Goal: Communication & Community: Answer question/provide support

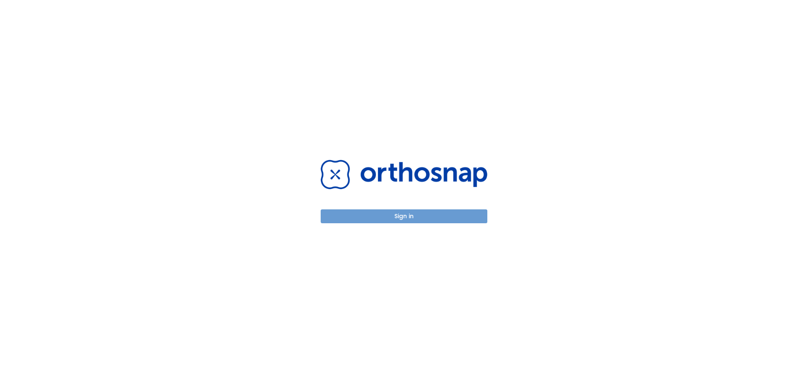
click at [434, 220] on button "Sign in" at bounding box center [404, 217] width 167 height 14
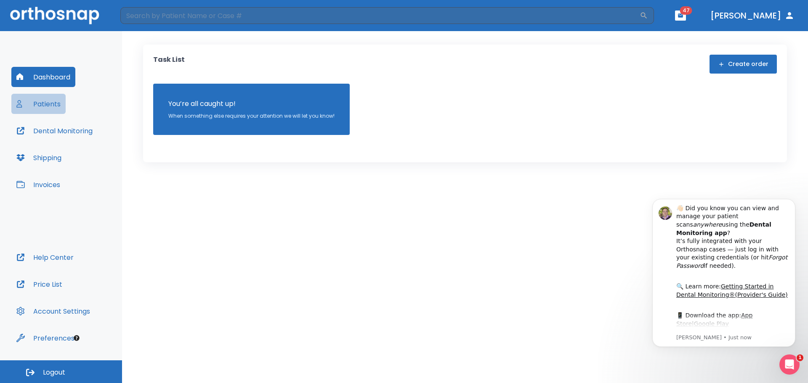
click at [44, 104] on button "Patients" at bounding box center [38, 104] width 54 height 20
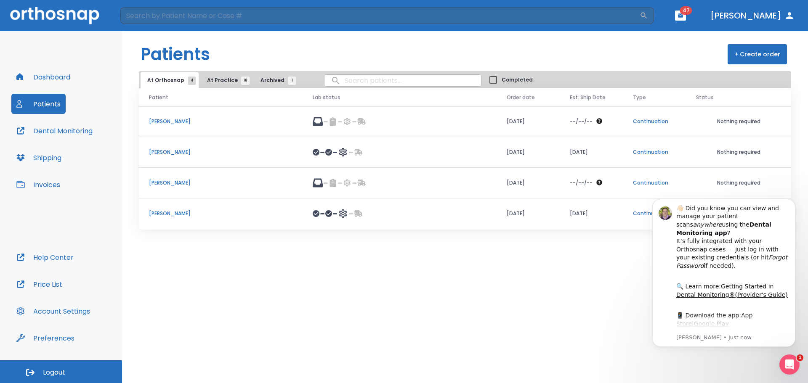
click at [217, 81] on span "At Practice 18" at bounding box center [226, 81] width 38 height 8
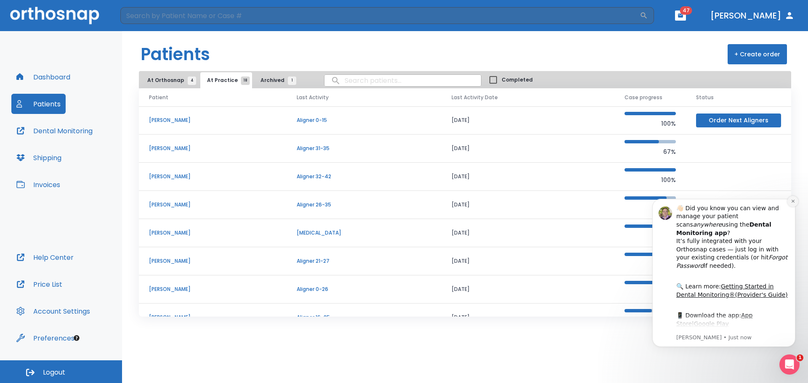
click at [792, 202] on icon "Dismiss notification" at bounding box center [793, 201] width 5 height 5
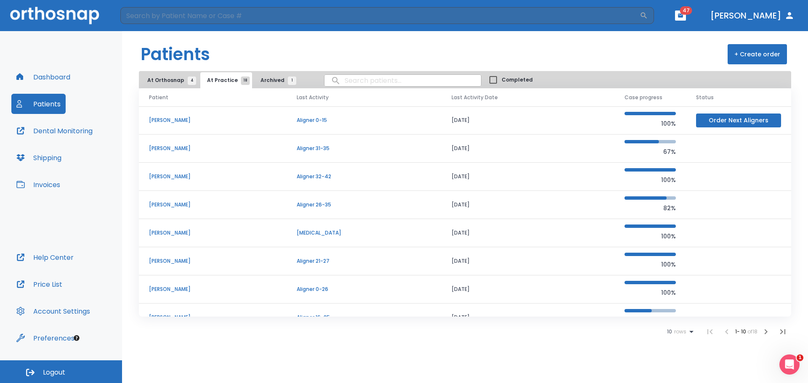
click at [764, 333] on icon "button" at bounding box center [766, 332] width 10 height 10
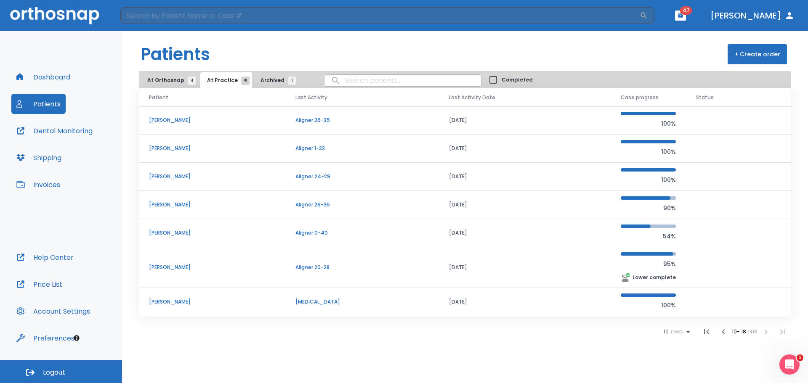
scroll to position [28, 0]
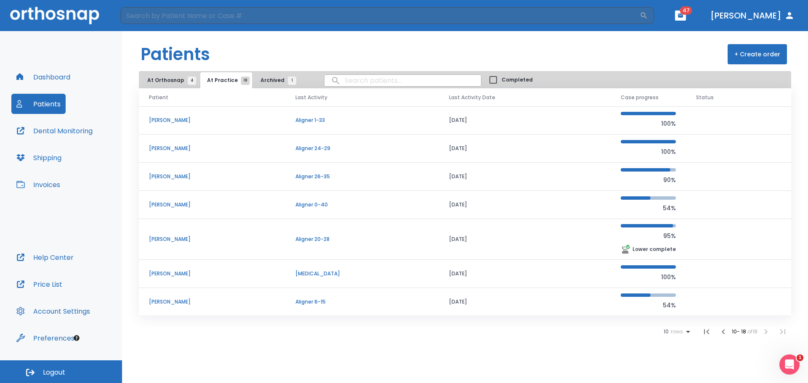
click at [765, 332] on li at bounding box center [765, 332] width 17 height 17
click at [169, 83] on span "At Orthosnap 4" at bounding box center [169, 81] width 45 height 8
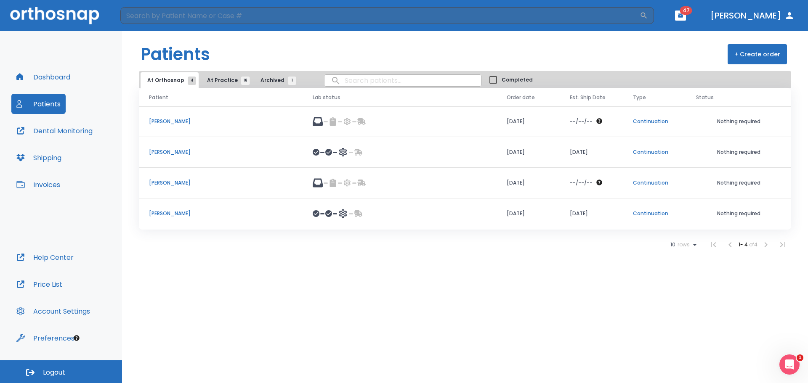
click at [167, 214] on p "[PERSON_NAME]" at bounding box center [220, 214] width 143 height 8
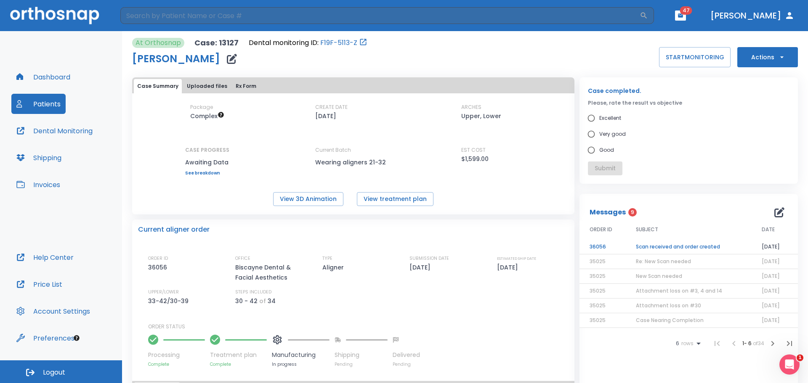
click at [209, 174] on link "See breakdown" at bounding box center [207, 173] width 44 height 5
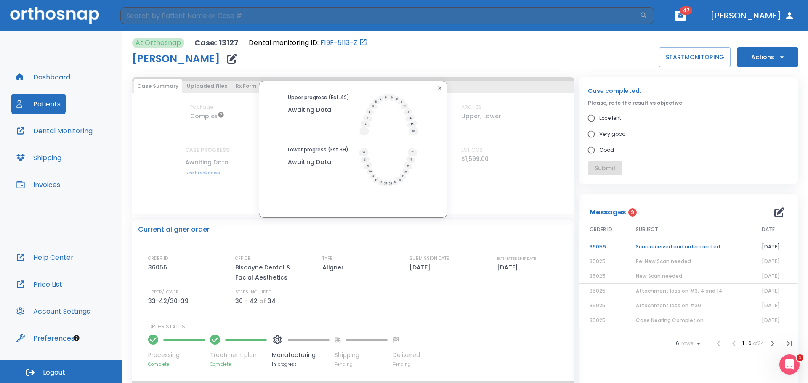
click at [440, 88] on icon "button" at bounding box center [439, 88] width 7 height 7
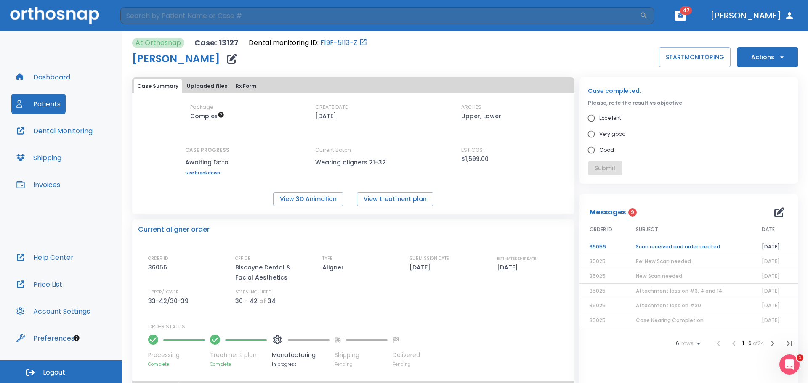
click at [628, 340] on div "6 rows 1 - 6 of 34" at bounding box center [688, 343] width 218 height 17
click at [770, 63] on button "Actions" at bounding box center [767, 57] width 61 height 20
click at [772, 213] on div at bounding box center [404, 191] width 808 height 383
click at [687, 247] on td "Scan received and order created" at bounding box center [689, 247] width 126 height 15
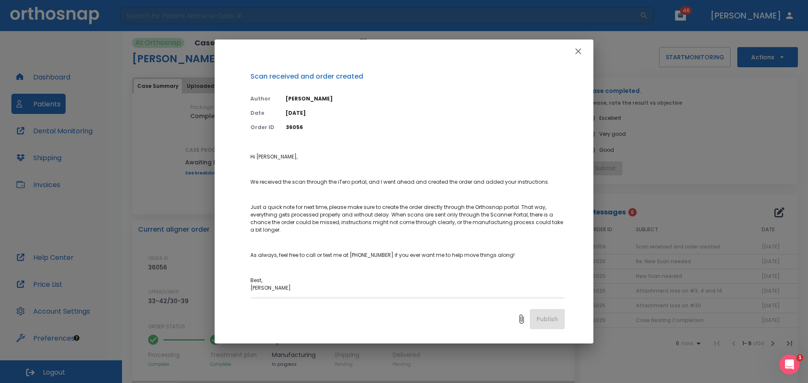
click at [575, 53] on icon "button" at bounding box center [578, 51] width 10 height 10
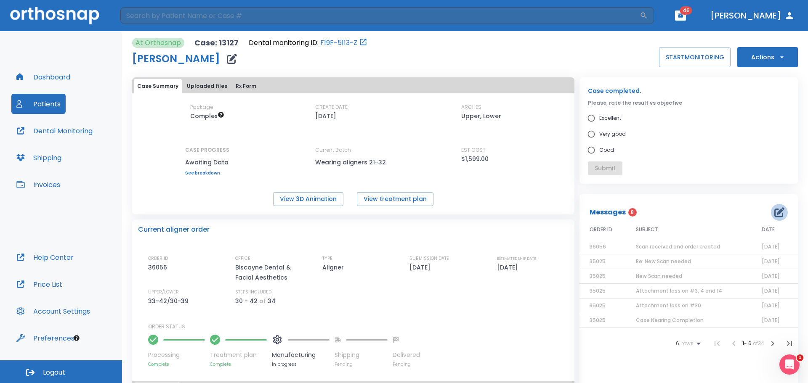
click at [774, 213] on icon "button" at bounding box center [779, 212] width 10 height 10
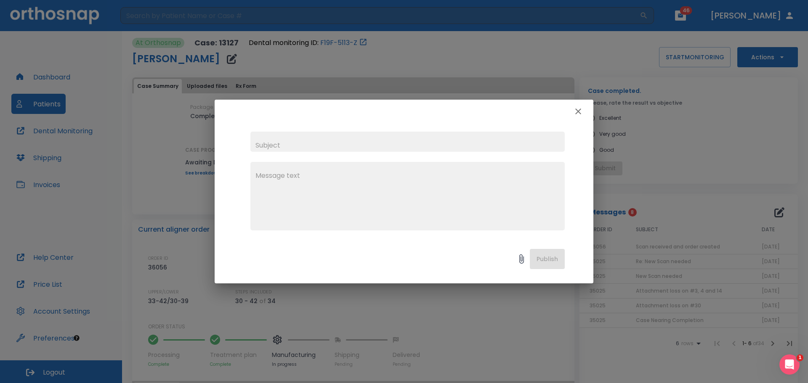
click at [287, 143] on input "text" at bounding box center [407, 142] width 314 height 20
type input "W"
type input "Delivery status"
type textarea "T"
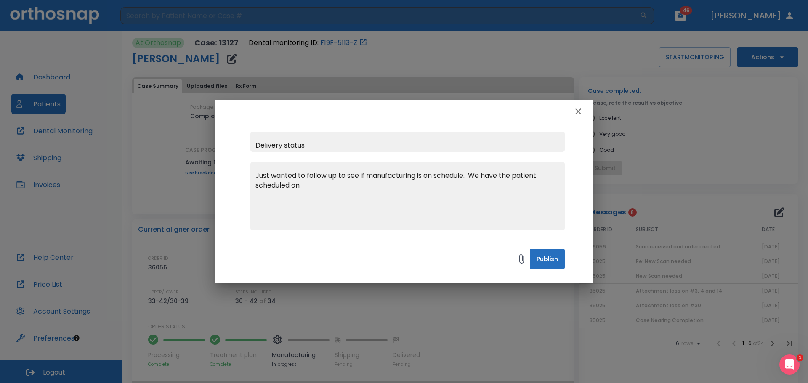
click at [343, 190] on textarea "Just wanted to follow up to see if manufacturing is on schedule. We have the pa…" at bounding box center [407, 200] width 304 height 58
type textarea "Just wanted to follow up to see if manufacturing is on schedule. We have the pa…"
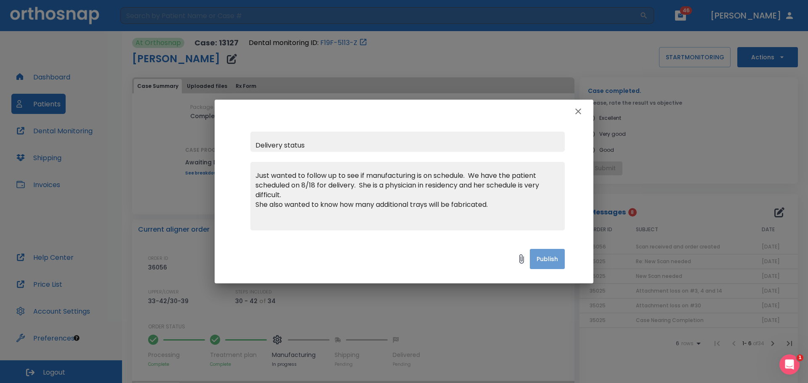
click at [541, 262] on button "Publish" at bounding box center [547, 259] width 35 height 20
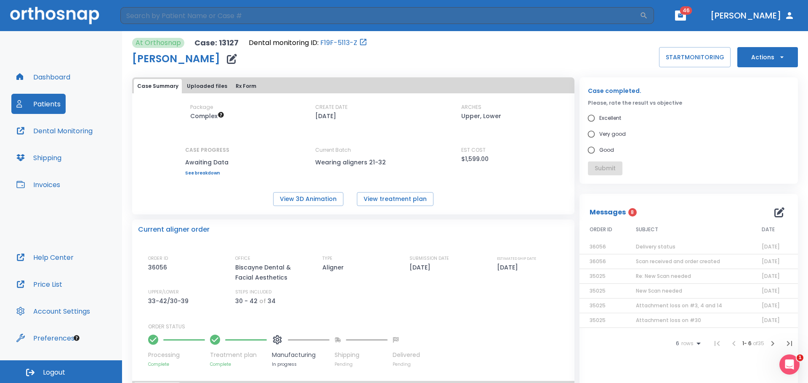
scroll to position [42, 0]
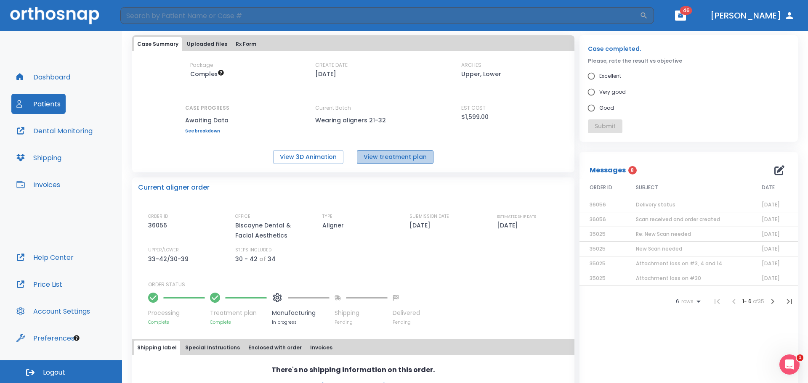
click at [400, 157] on button "View treatment plan" at bounding box center [395, 157] width 77 height 14
drag, startPoint x: 280, startPoint y: 260, endPoint x: 144, endPoint y: 252, distance: 136.2
click at [144, 252] on div "Current aligner order ORDER ID 36056 OFFICE Biscayne Dental & Facial Aesthetics…" at bounding box center [353, 252] width 442 height 148
copy div "UPPER/LOWER 33-42/30-39 STEPS INCLUDED 30 - 42 of 34"
click at [637, 205] on span "Delivery status" at bounding box center [656, 204] width 40 height 7
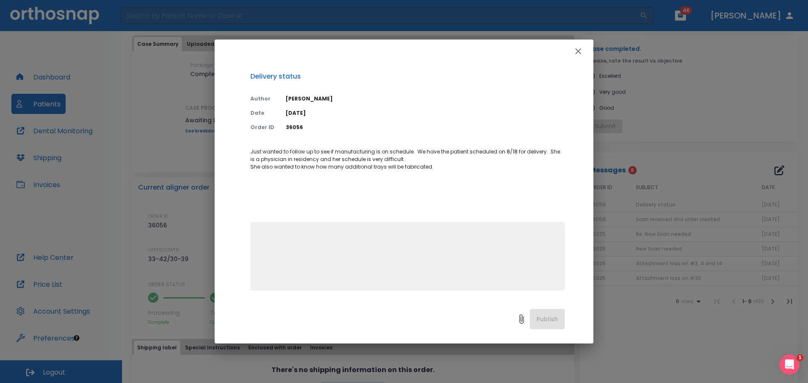
click at [276, 231] on textarea at bounding box center [407, 260] width 304 height 58
drag, startPoint x: 276, startPoint y: 231, endPoint x: 271, endPoint y: 246, distance: 15.0
click at [271, 246] on textarea at bounding box center [407, 260] width 304 height 58
type textarea "f"
paste textarea "UPPER/LOWER 33-42/30-39 STEPS INCLUDED 30 - 42 of 34"
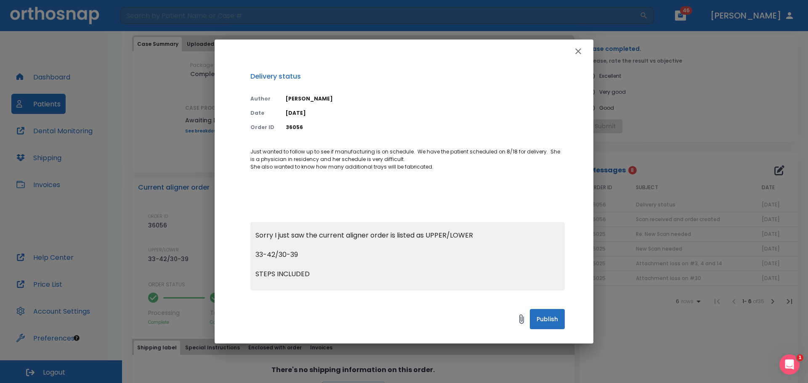
scroll to position [0, 0]
drag, startPoint x: 255, startPoint y: 271, endPoint x: 331, endPoint y: 287, distance: 77.3
click at [331, 287] on div "Sorry I just saw the current aligner order is listed as UPPER/LOWER 33-42/30-39…" at bounding box center [407, 256] width 314 height 69
drag, startPoint x: 287, startPoint y: 286, endPoint x: 252, endPoint y: 250, distance: 50.3
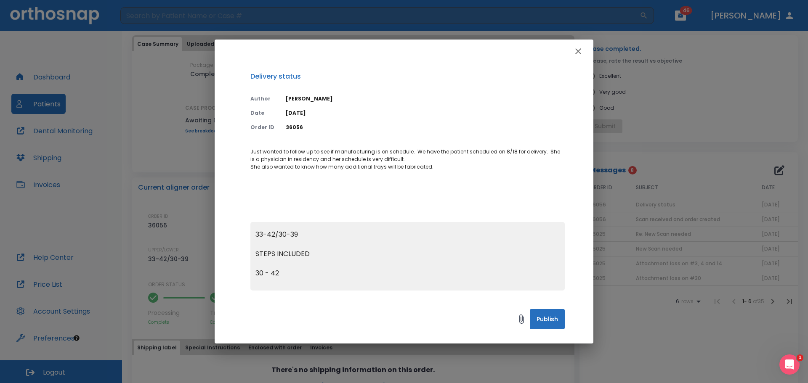
click at [252, 250] on div "Sorry I just saw the current aligner order is listed as UPPER/LOWER 33-42/30-39…" at bounding box center [407, 256] width 314 height 69
click at [329, 255] on textarea "Sorry I just saw the current aligner order is listed as UPPER/LOWER 33-42/30-39" at bounding box center [407, 260] width 304 height 58
type textarea "Sorry I just saw the current aligner order is listed as UPPER/LOWER 33-42/30-39."
drag, startPoint x: 325, startPoint y: 258, endPoint x: 257, endPoint y: 232, distance: 72.8
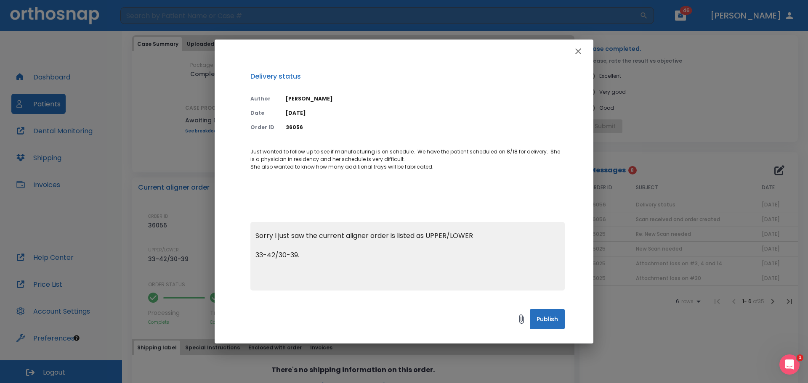
click at [257, 232] on textarea "Sorry I just saw the current aligner order is listed as UPPER/LOWER 33-42/30-39." at bounding box center [407, 260] width 304 height 58
click at [576, 51] on icon "button" at bounding box center [578, 51] width 10 height 10
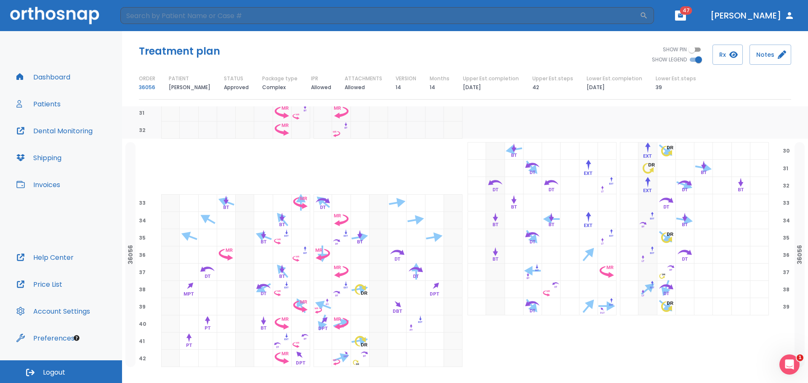
scroll to position [641, 0]
